Goal: Information Seeking & Learning: Find specific page/section

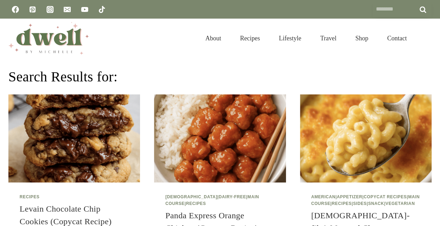
click at [386, 8] on input "Search for:" at bounding box center [402, 9] width 59 height 16
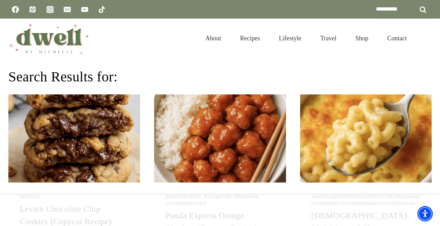
type input "**********"
click at [414, 1] on input "******" at bounding box center [423, 9] width 18 height 16
